Goal: Task Accomplishment & Management: Use online tool/utility

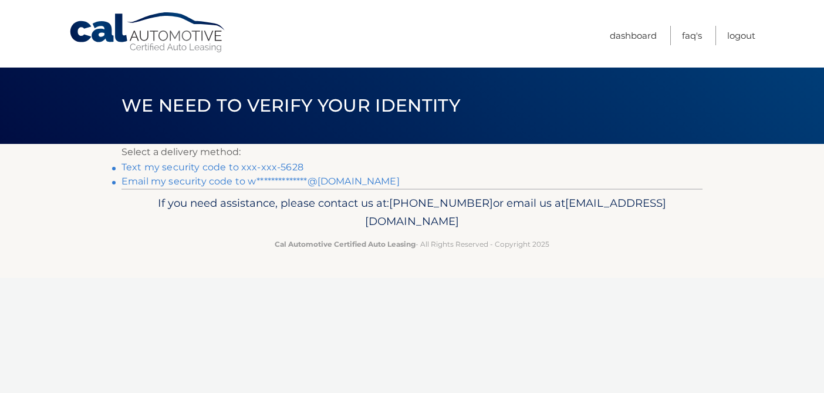
click at [298, 171] on link "Text my security code to xxx-xxx-5628" at bounding box center [213, 166] width 182 height 11
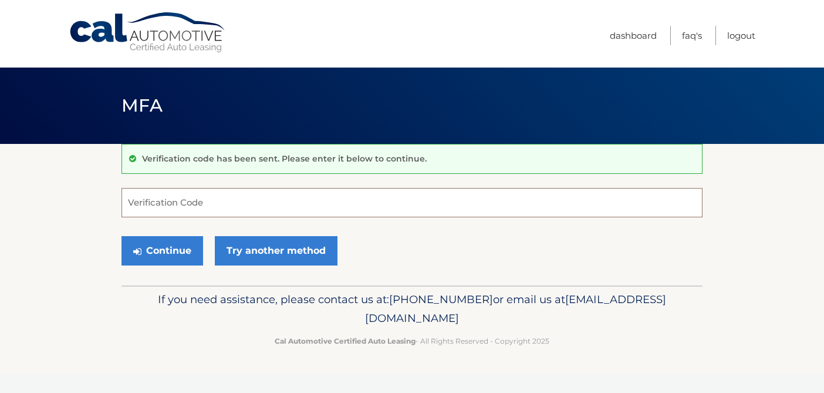
click at [270, 200] on input "Verification Code" at bounding box center [412, 202] width 581 height 29
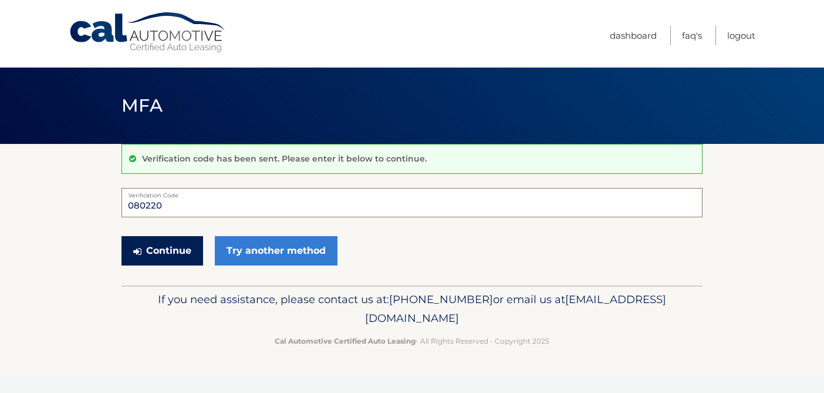
type input "080220"
click at [173, 258] on button "Continue" at bounding box center [163, 250] width 82 height 29
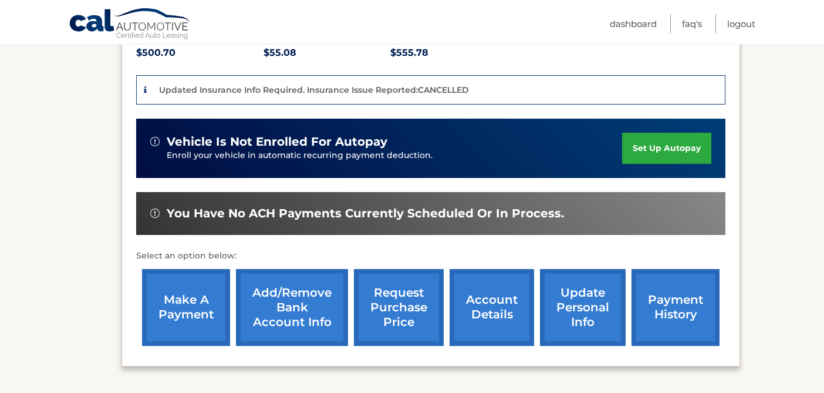
scroll to position [282, 0]
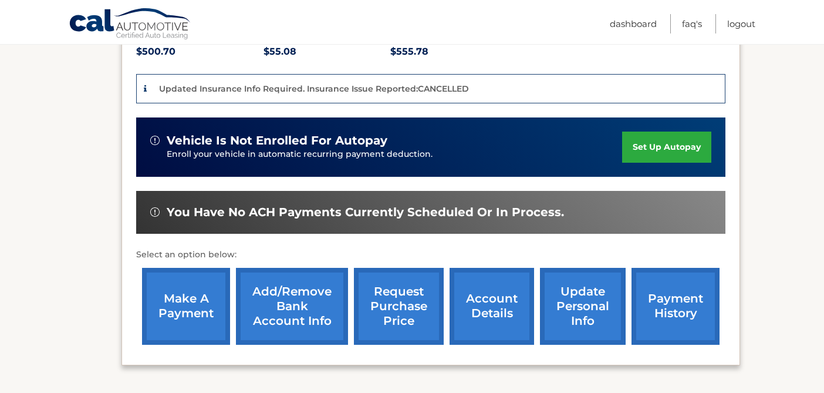
click at [212, 319] on link "make a payment" at bounding box center [186, 306] width 88 height 77
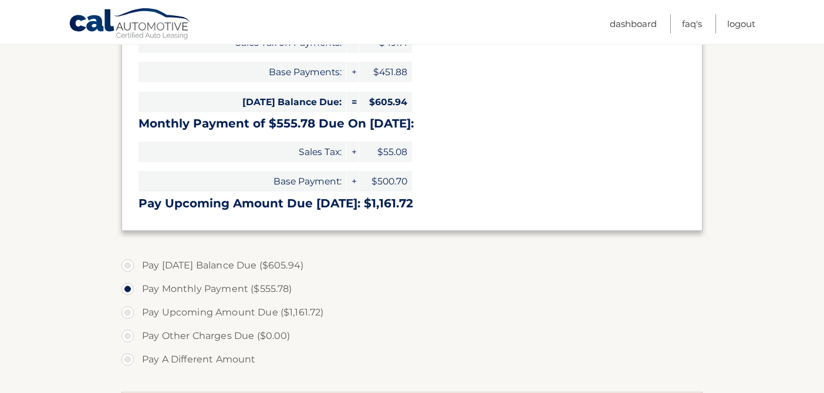
scroll to position [260, 0]
